Goal: Transaction & Acquisition: Subscribe to service/newsletter

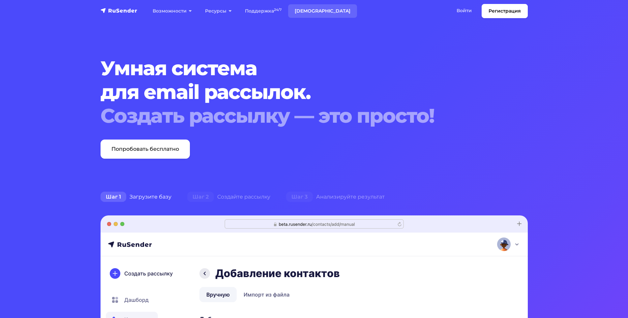
click at [316, 11] on link "Тарифы" at bounding box center [322, 11] width 69 height 14
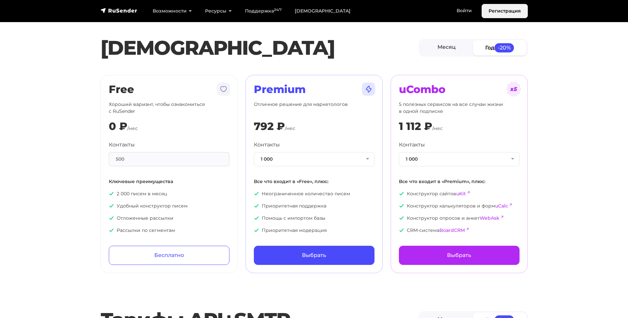
click at [503, 12] on link "Регистрация" at bounding box center [505, 11] width 46 height 14
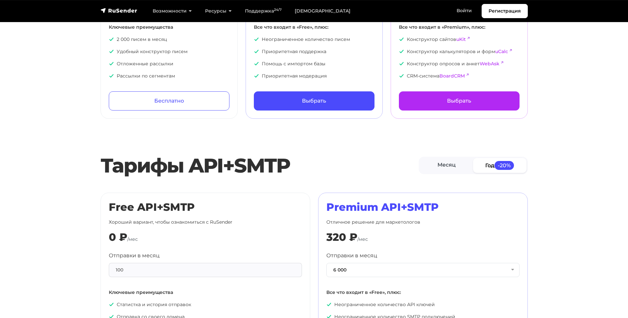
scroll to position [165, 0]
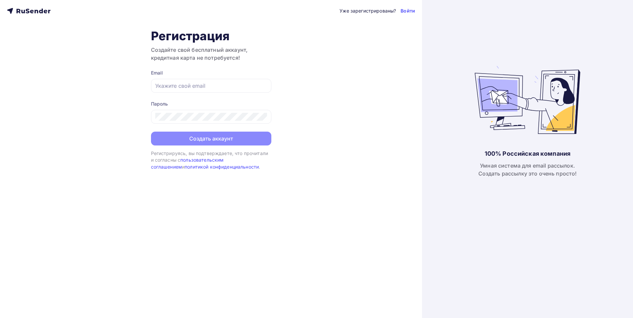
click at [199, 72] on div "Email" at bounding box center [211, 73] width 120 height 7
click at [199, 89] on input "text" at bounding box center [211, 86] width 112 height 8
type input "[EMAIL_ADDRESS][DOMAIN_NAME]"
click at [334, 84] on div "Уже зарегистрированы? Войти Регистрация Создайте свой бесплатный аккаунт, креди…" at bounding box center [211, 159] width 422 height 318
